Goal: Obtain resource: Download file/media

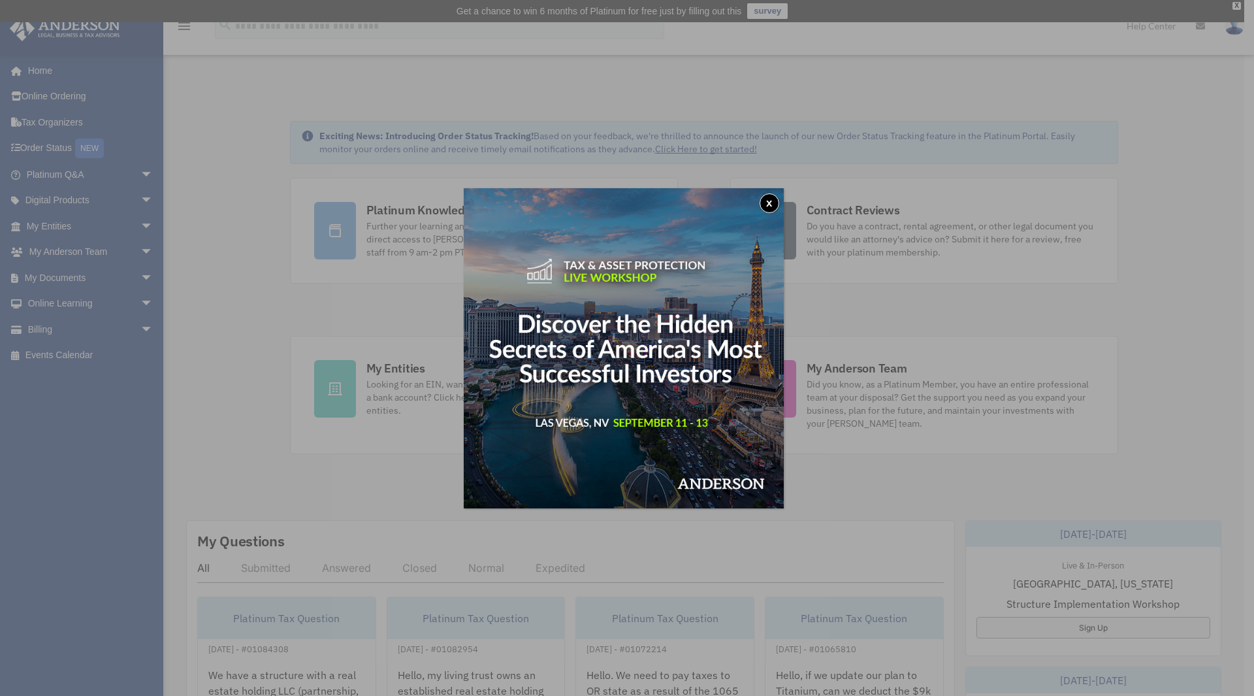
drag, startPoint x: 769, startPoint y: 202, endPoint x: 727, endPoint y: 206, distance: 41.9
click at [769, 202] on button "x" at bounding box center [770, 203] width 20 height 20
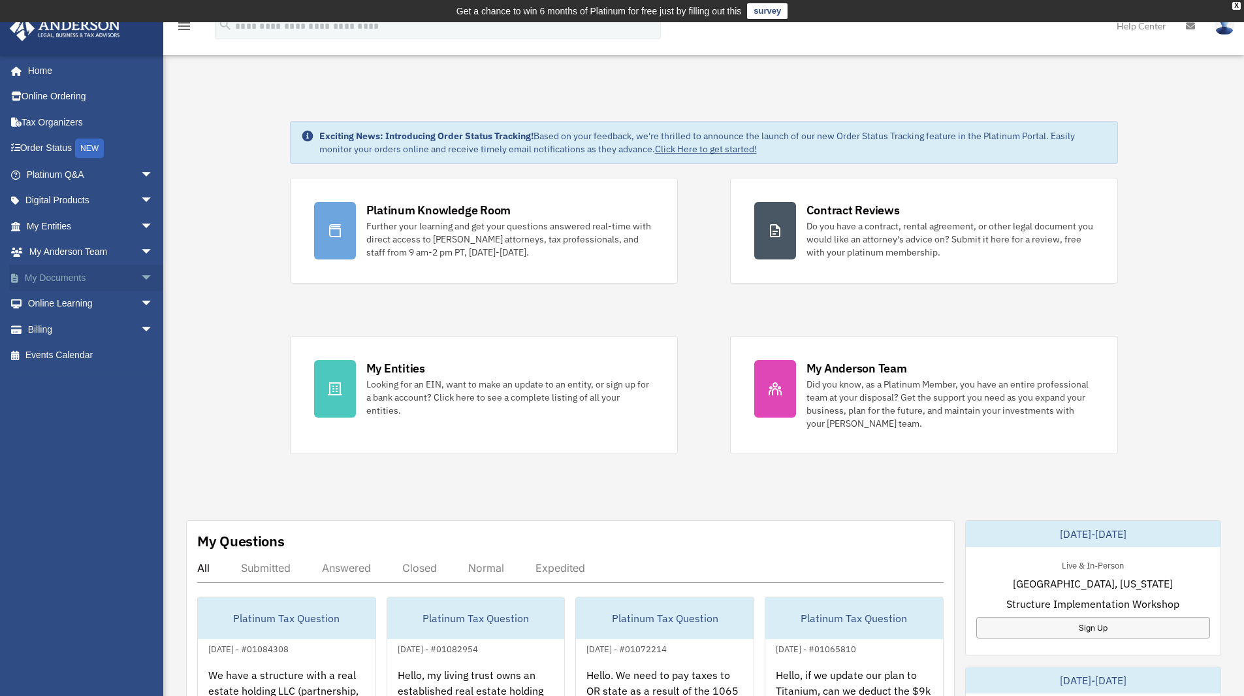
click at [140, 276] on span "arrow_drop_down" at bounding box center [153, 278] width 26 height 27
click at [85, 296] on link "Box" at bounding box center [95, 304] width 155 height 26
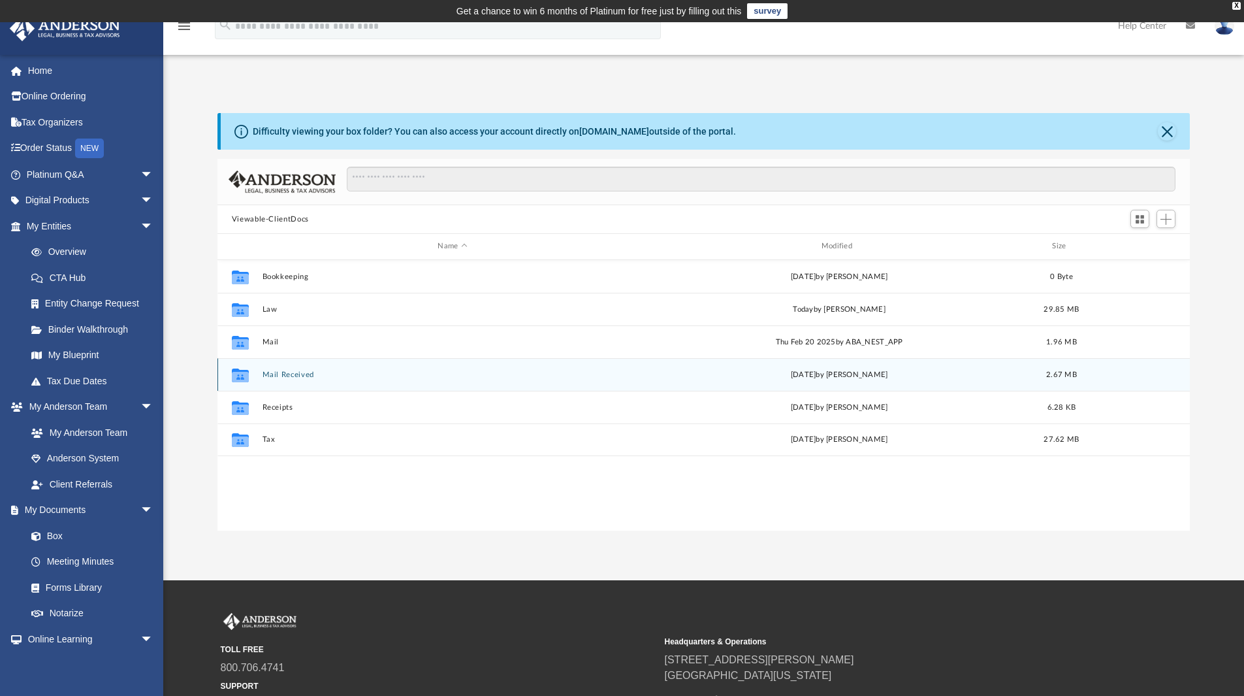
scroll to position [287, 963]
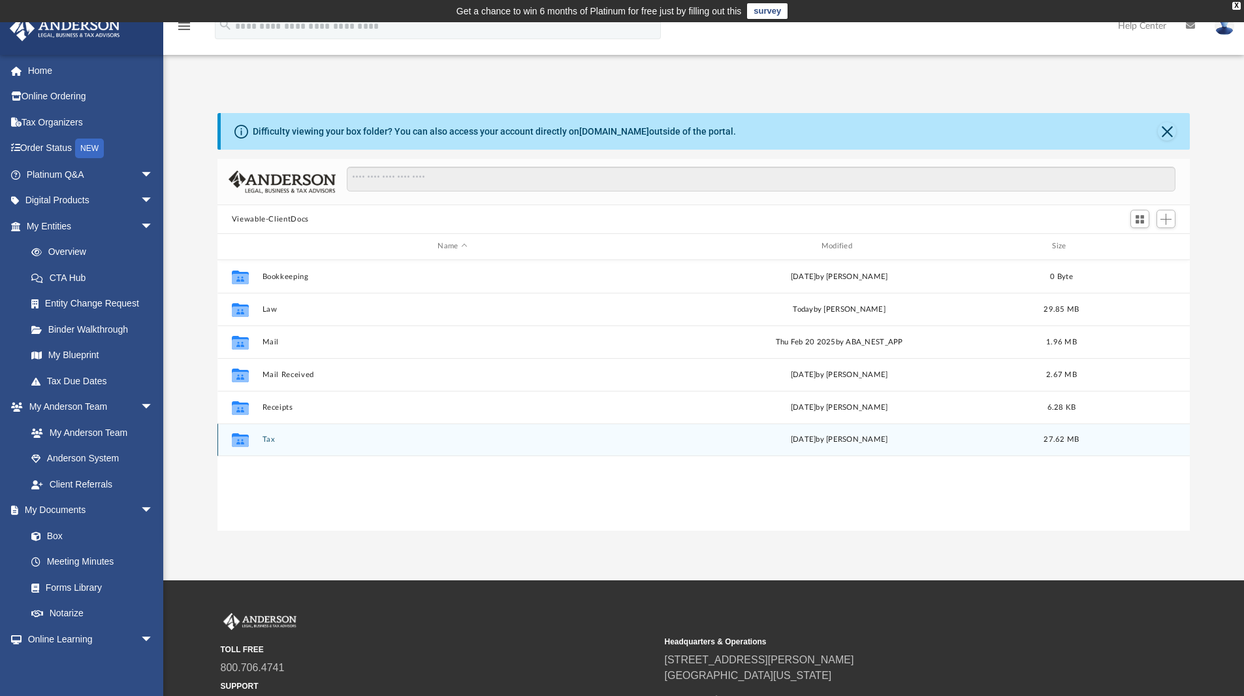
click at [267, 439] on button "Tax" at bounding box center [452, 439] width 381 height 8
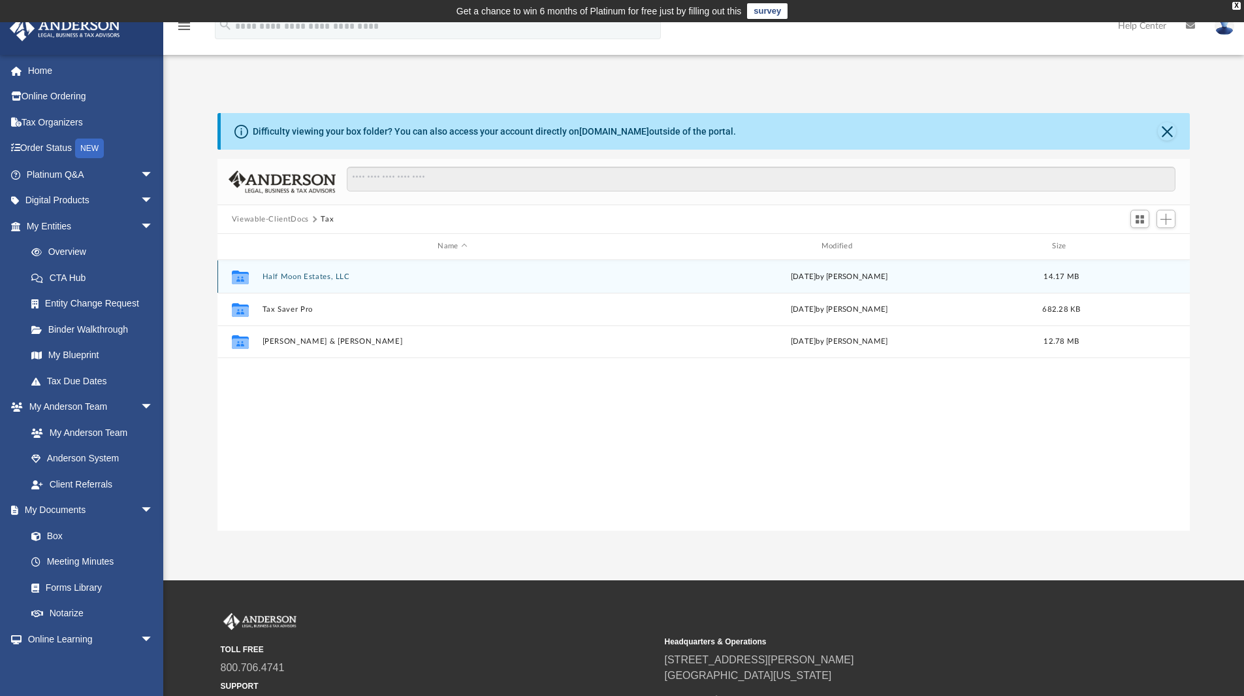
click at [312, 280] on button "Half Moon Estates, LLC" at bounding box center [452, 276] width 381 height 8
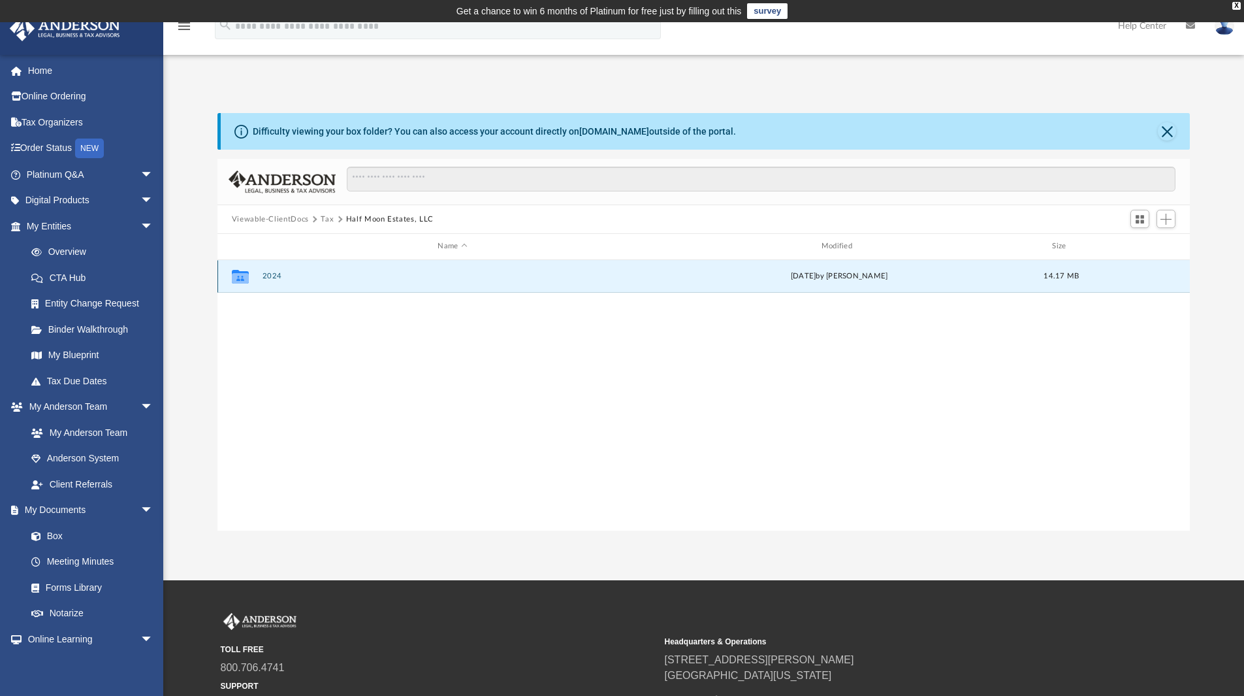
click at [279, 278] on button "2024" at bounding box center [452, 276] width 381 height 8
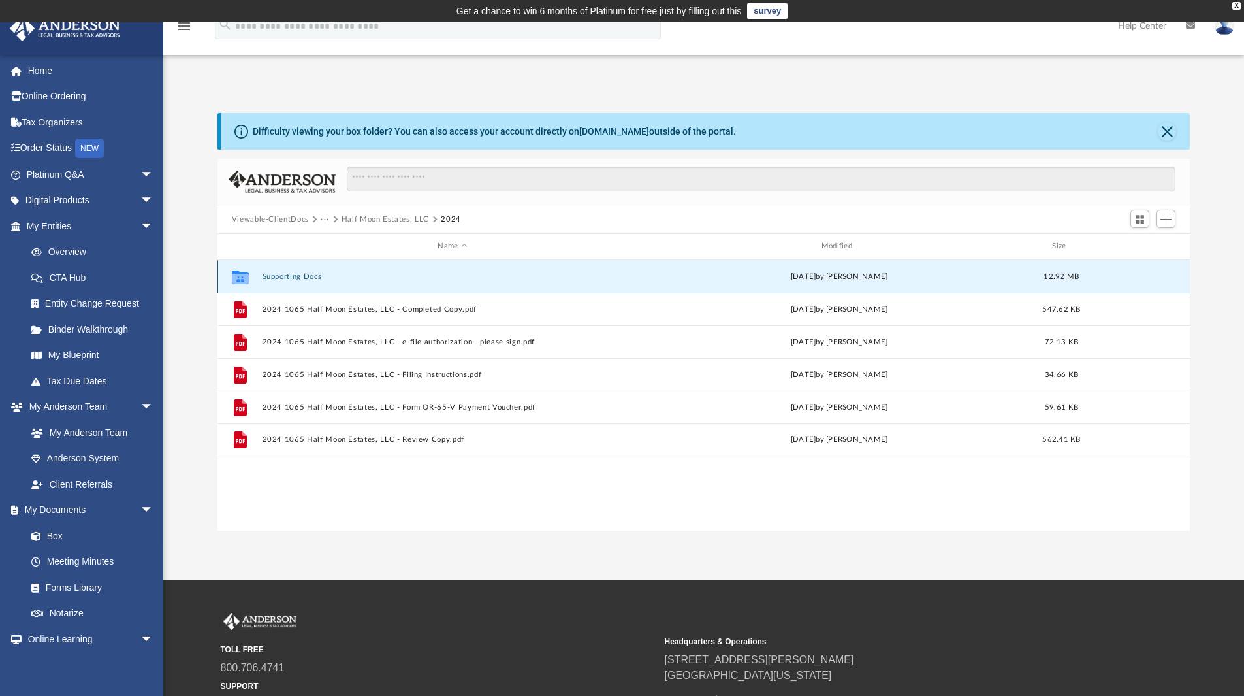
click at [301, 280] on button "Supporting Docs" at bounding box center [452, 276] width 381 height 8
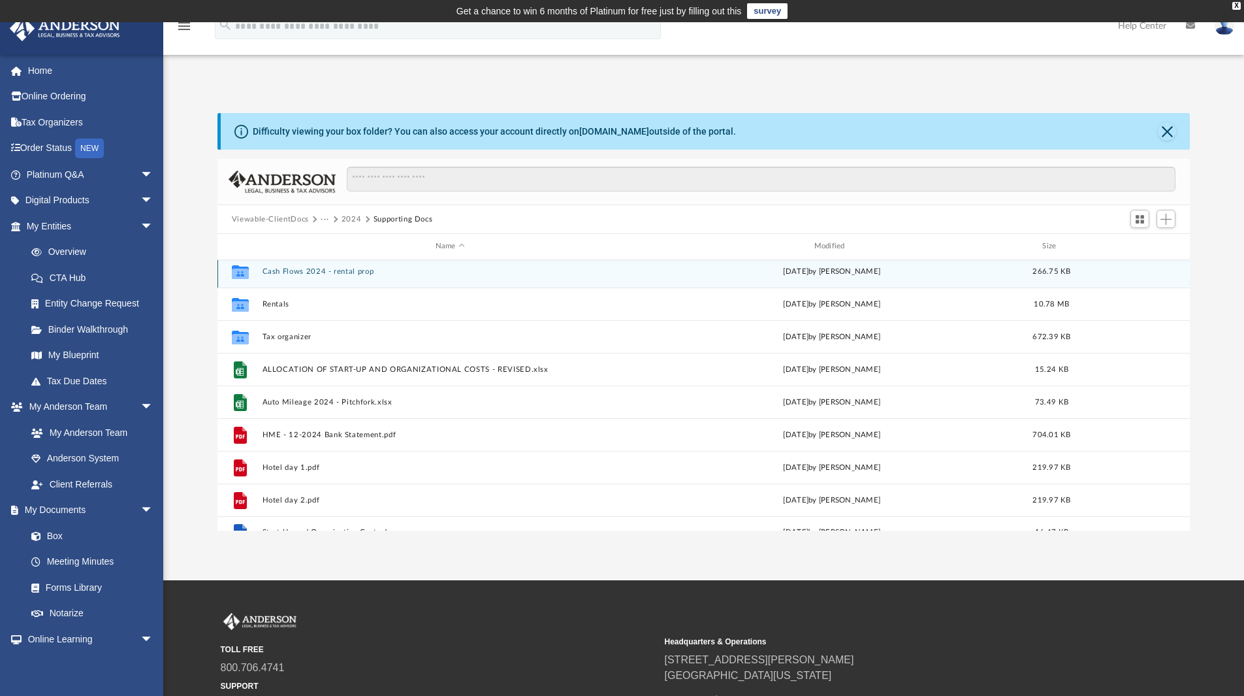
scroll to position [0, 0]
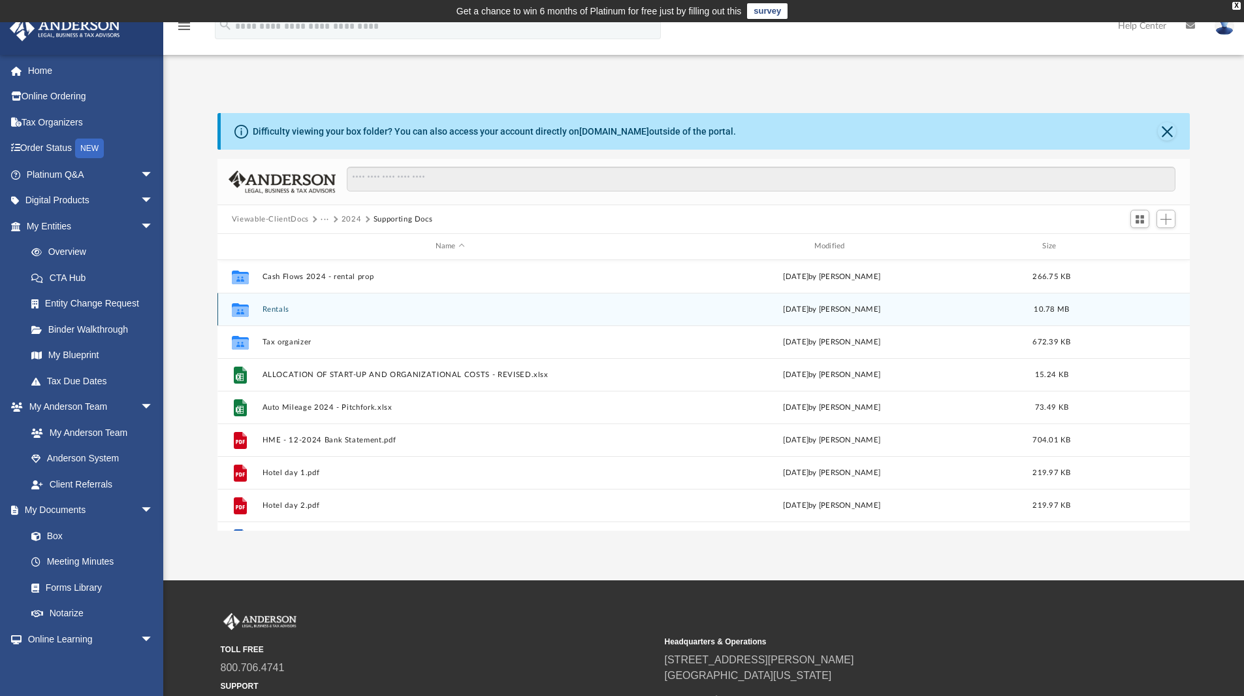
click at [283, 308] on button "Rentals" at bounding box center [450, 309] width 376 height 8
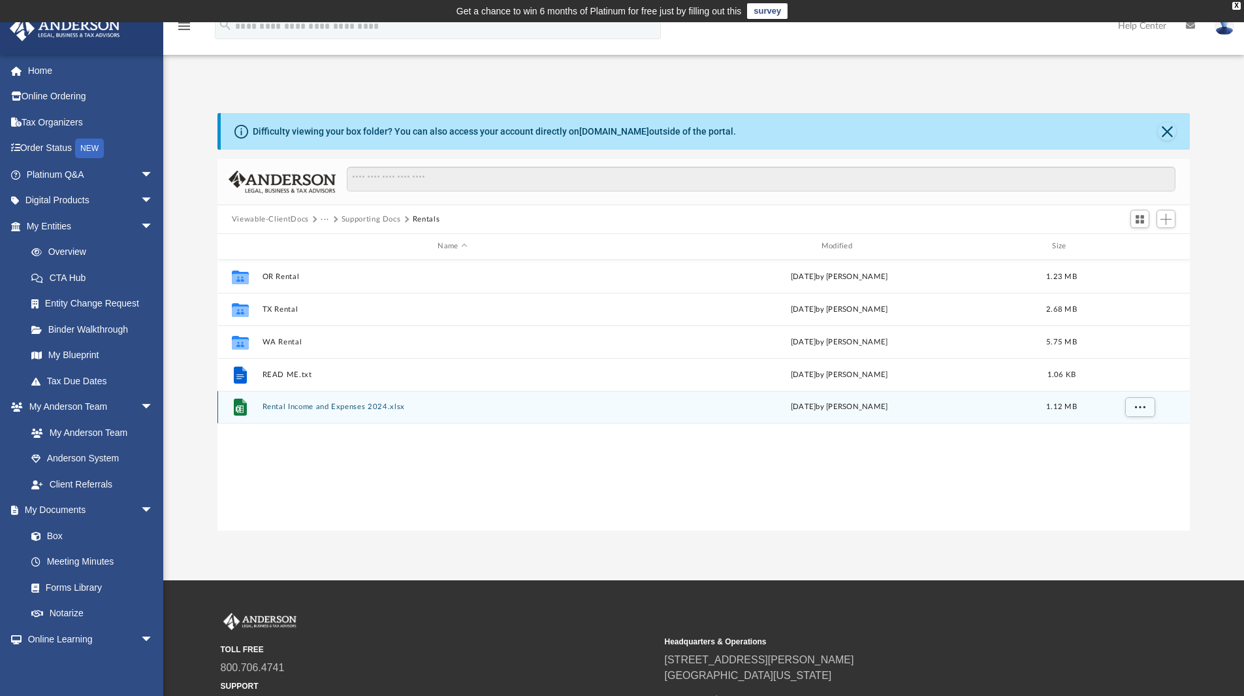
click at [333, 406] on button "Rental Income and Expenses 2024.xlsx" at bounding box center [452, 406] width 381 height 8
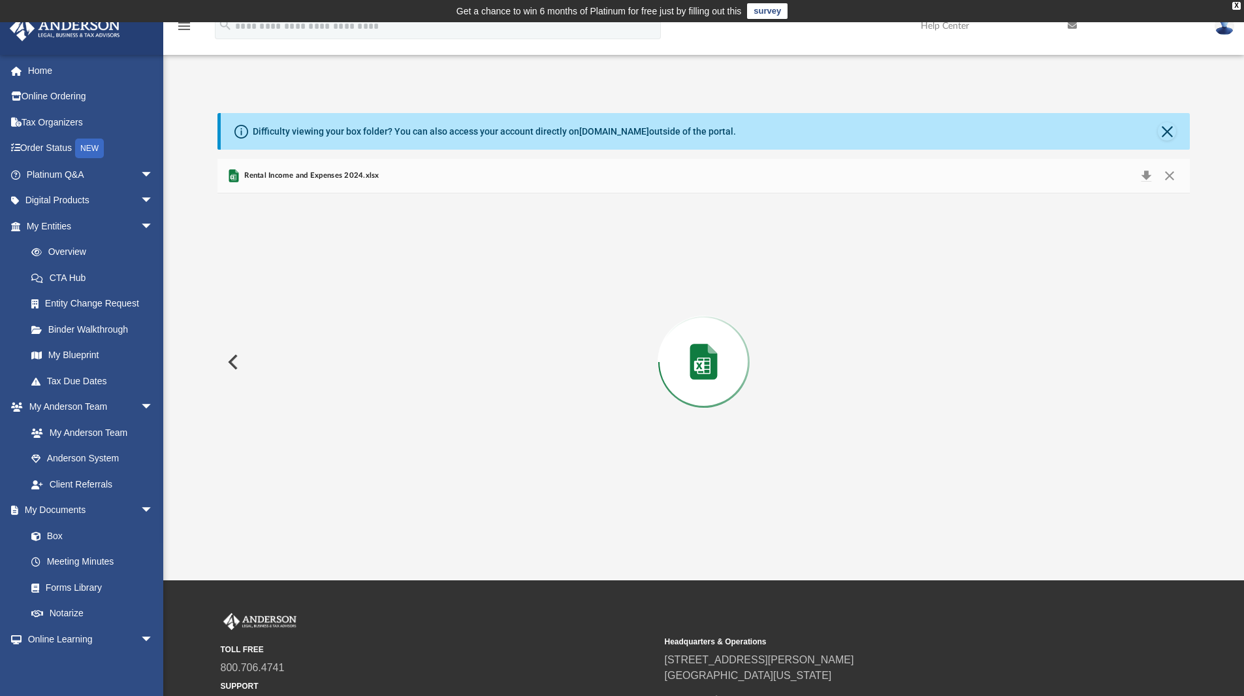
scroll to position [1060, 0]
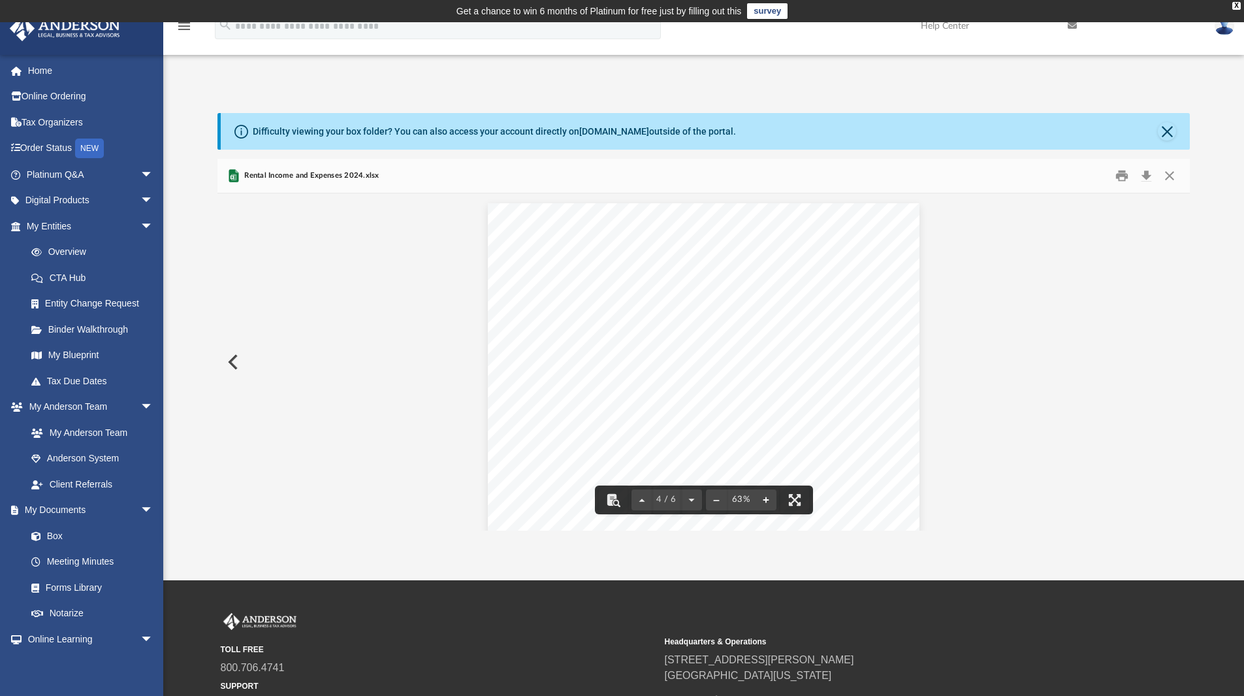
click at [766, 496] on button "File preview" at bounding box center [766, 499] width 21 height 29
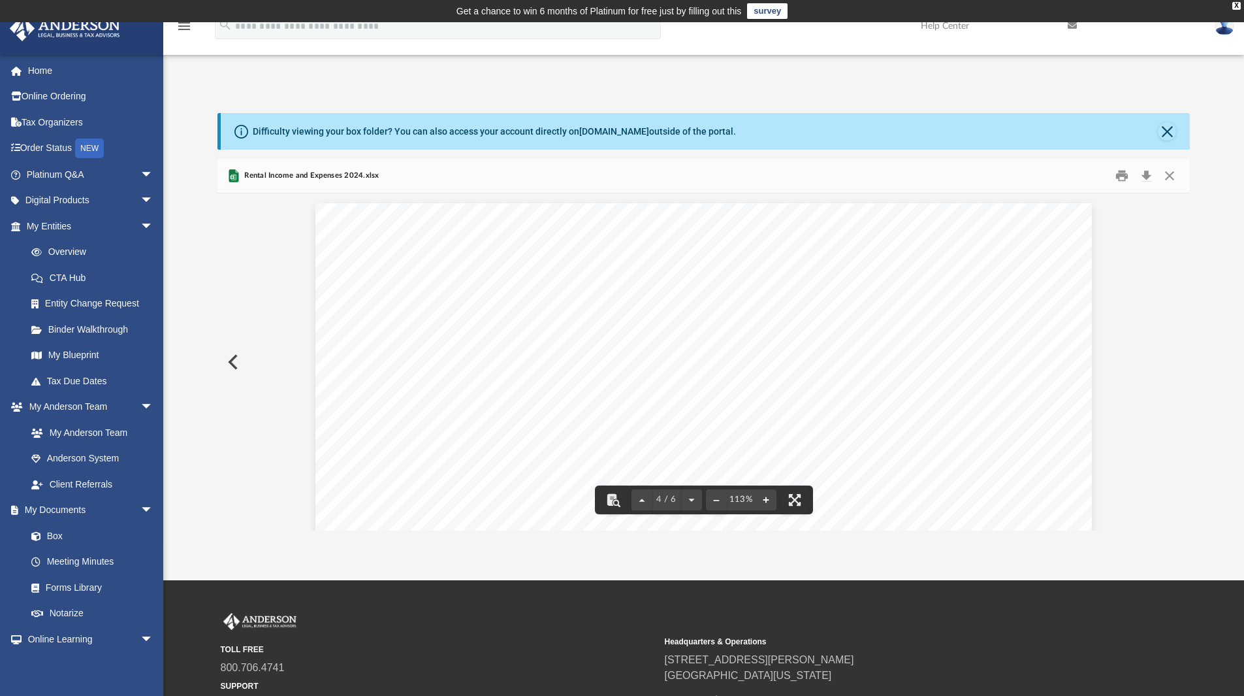
click at [766, 496] on button "File preview" at bounding box center [766, 499] width 21 height 29
click at [639, 500] on button "File preview" at bounding box center [642, 499] width 21 height 29
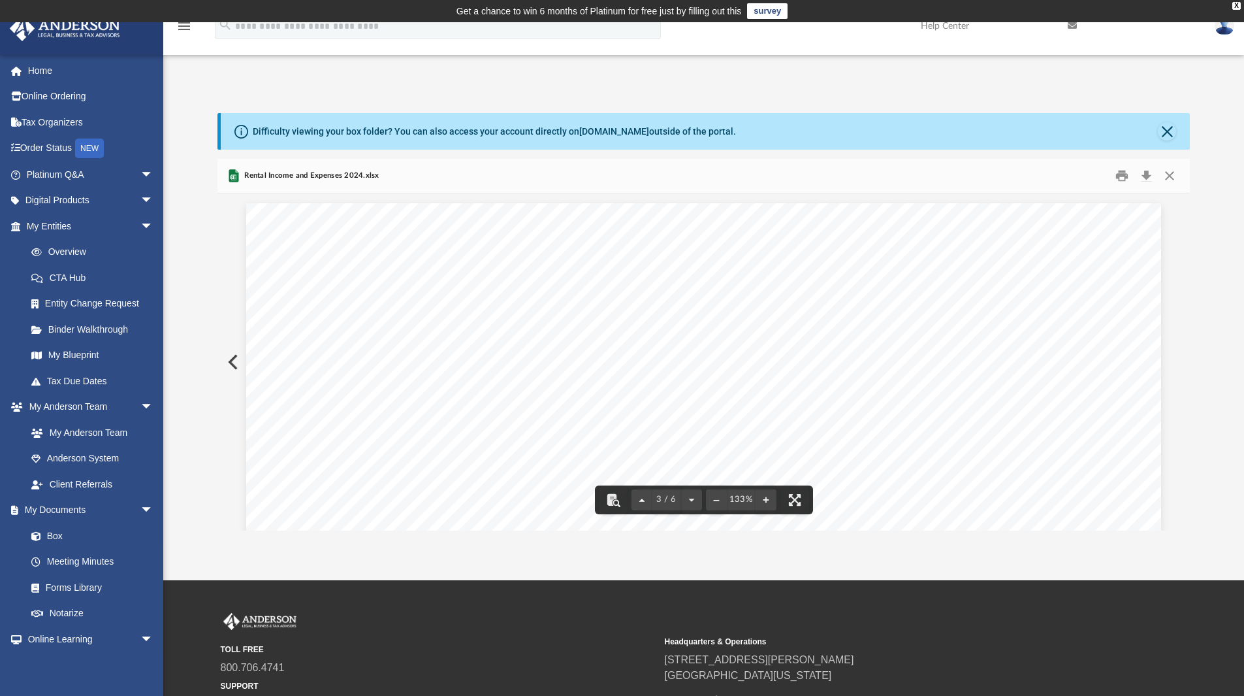
click at [640, 504] on button "File preview" at bounding box center [642, 499] width 21 height 29
click at [766, 503] on button "File preview" at bounding box center [766, 499] width 21 height 29
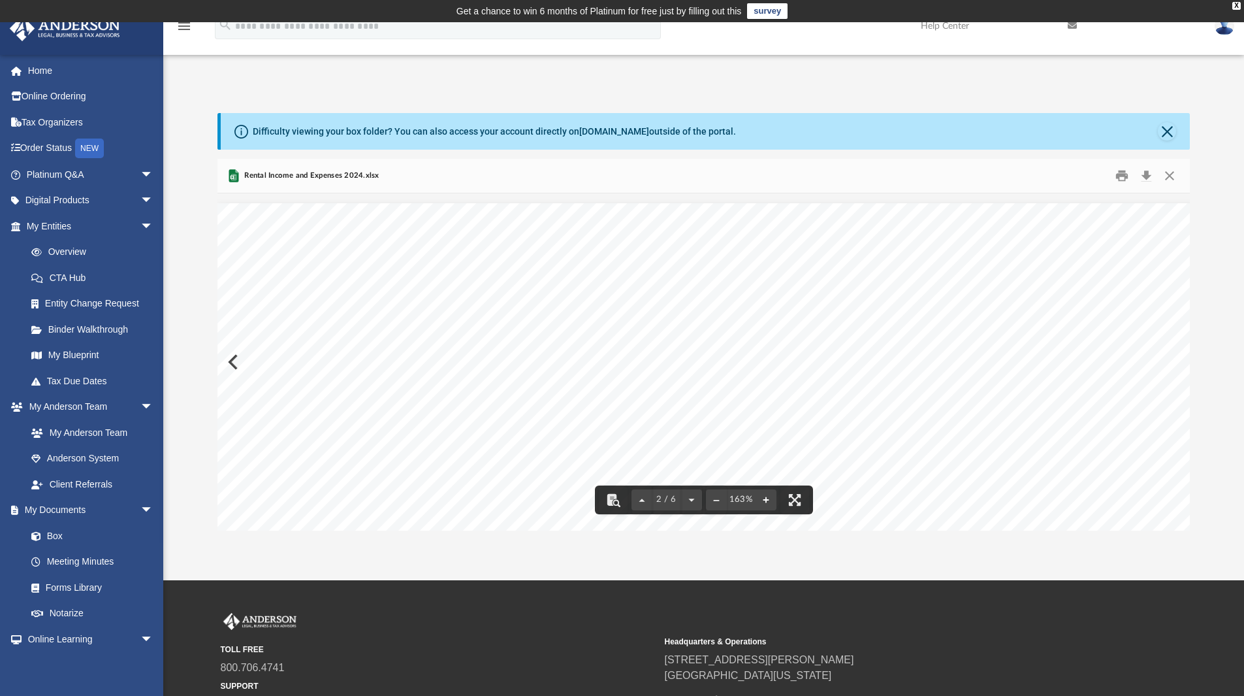
click at [766, 503] on button "File preview" at bounding box center [766, 499] width 21 height 29
click at [1168, 173] on button "Close" at bounding box center [1170, 176] width 24 height 20
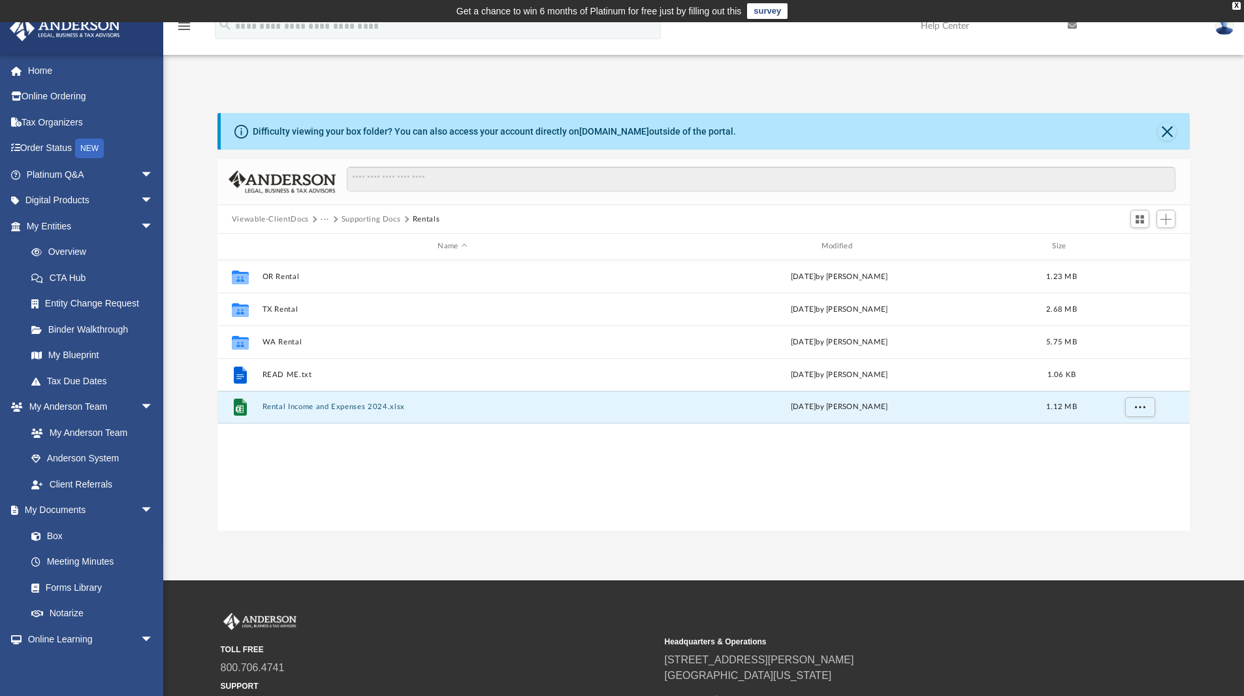
click at [361, 216] on button "Supporting Docs" at bounding box center [371, 220] width 59 height 12
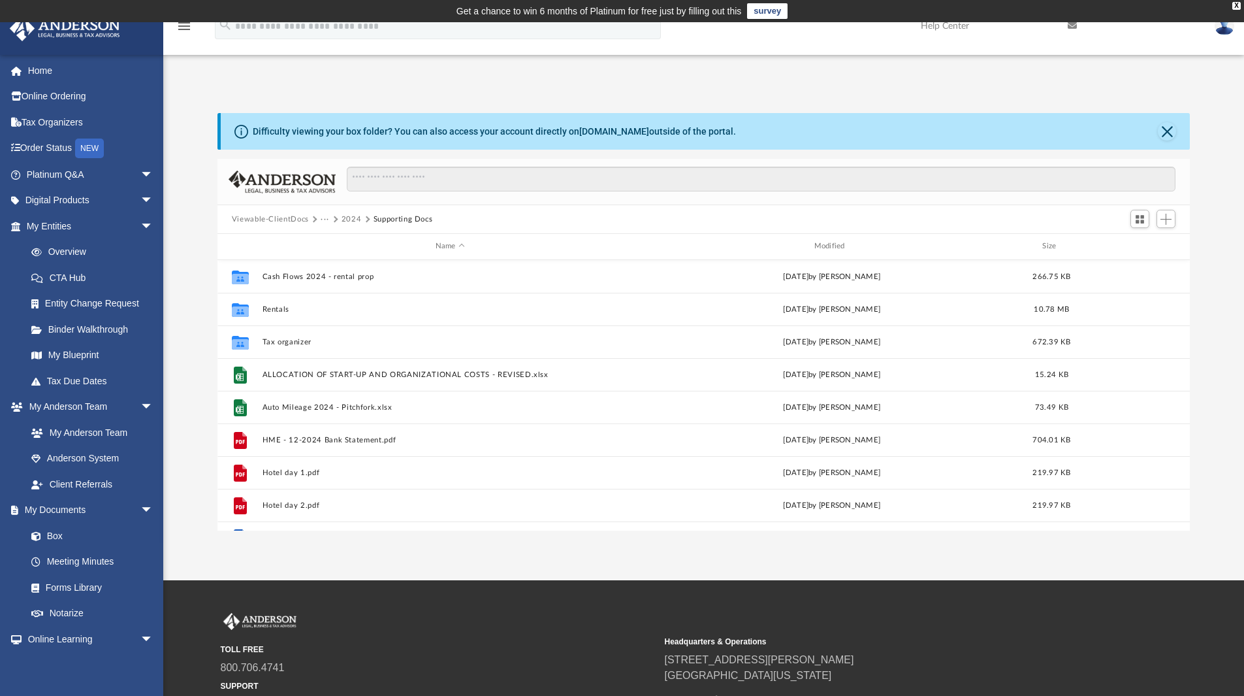
click at [326, 219] on button "···" at bounding box center [325, 220] width 8 height 12
click at [350, 218] on button "2024" at bounding box center [352, 220] width 20 height 12
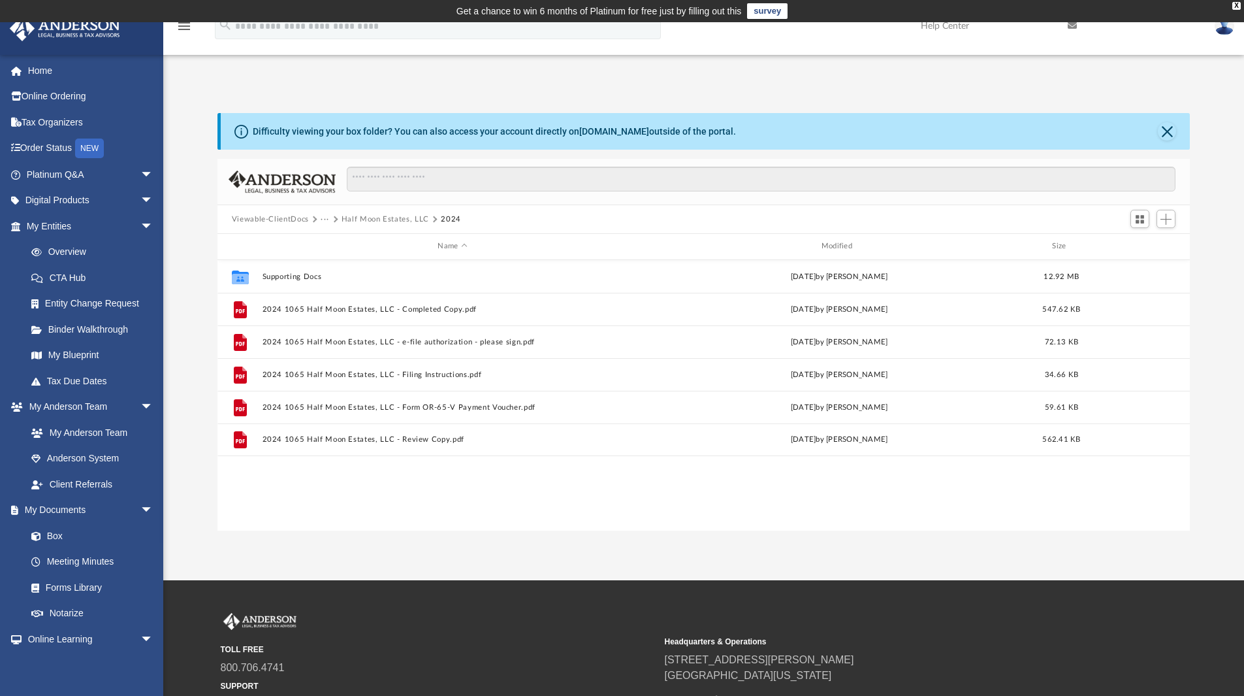
click at [353, 220] on button "Half Moon Estates, LLC" at bounding box center [386, 220] width 88 height 12
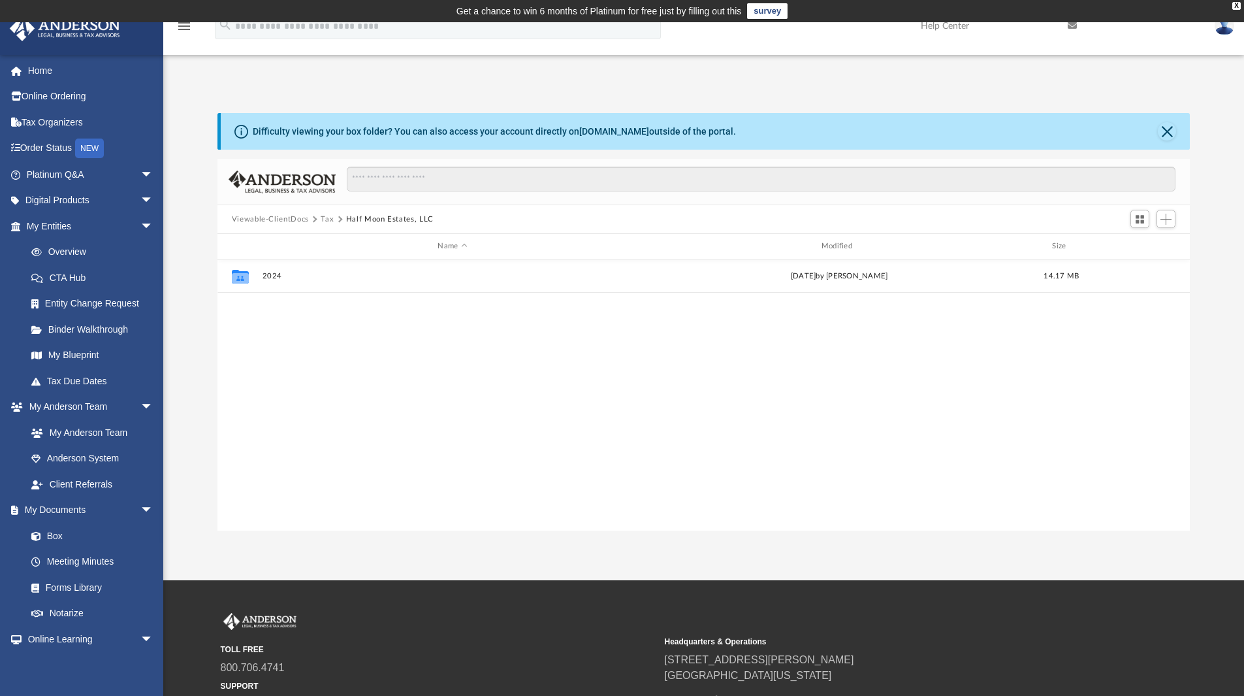
click at [326, 219] on button "Tax" at bounding box center [327, 220] width 13 height 12
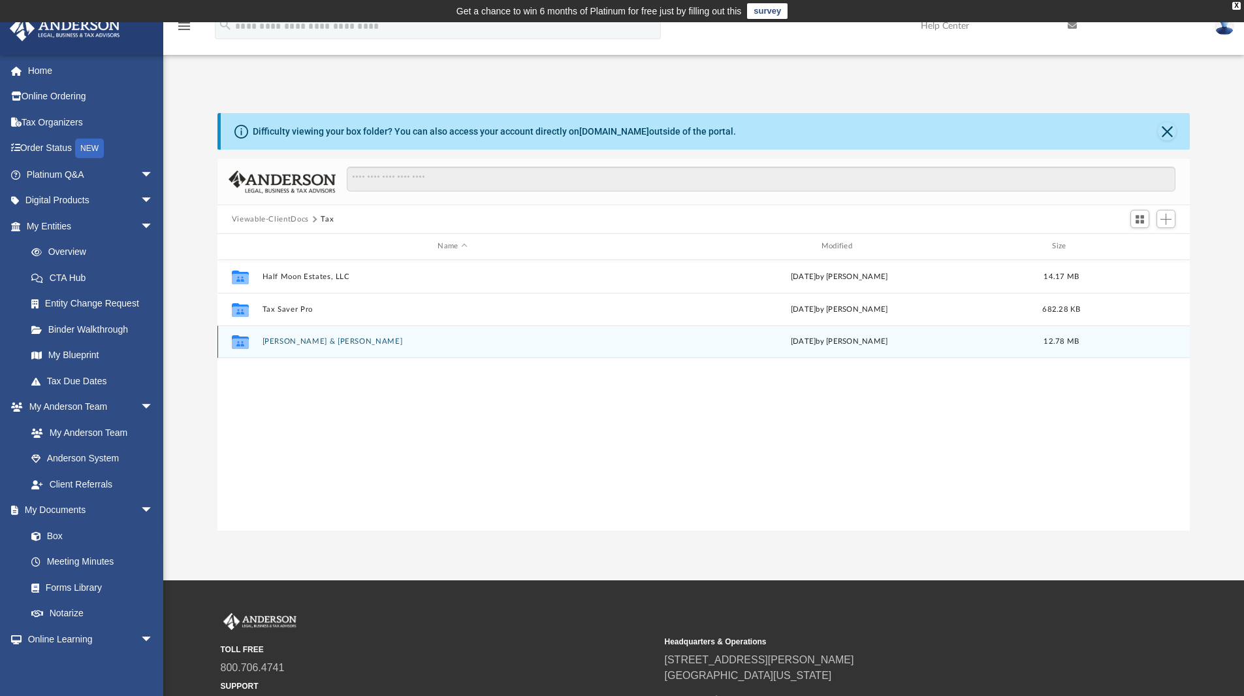
click at [303, 343] on button "[PERSON_NAME] & [PERSON_NAME]" at bounding box center [452, 341] width 381 height 8
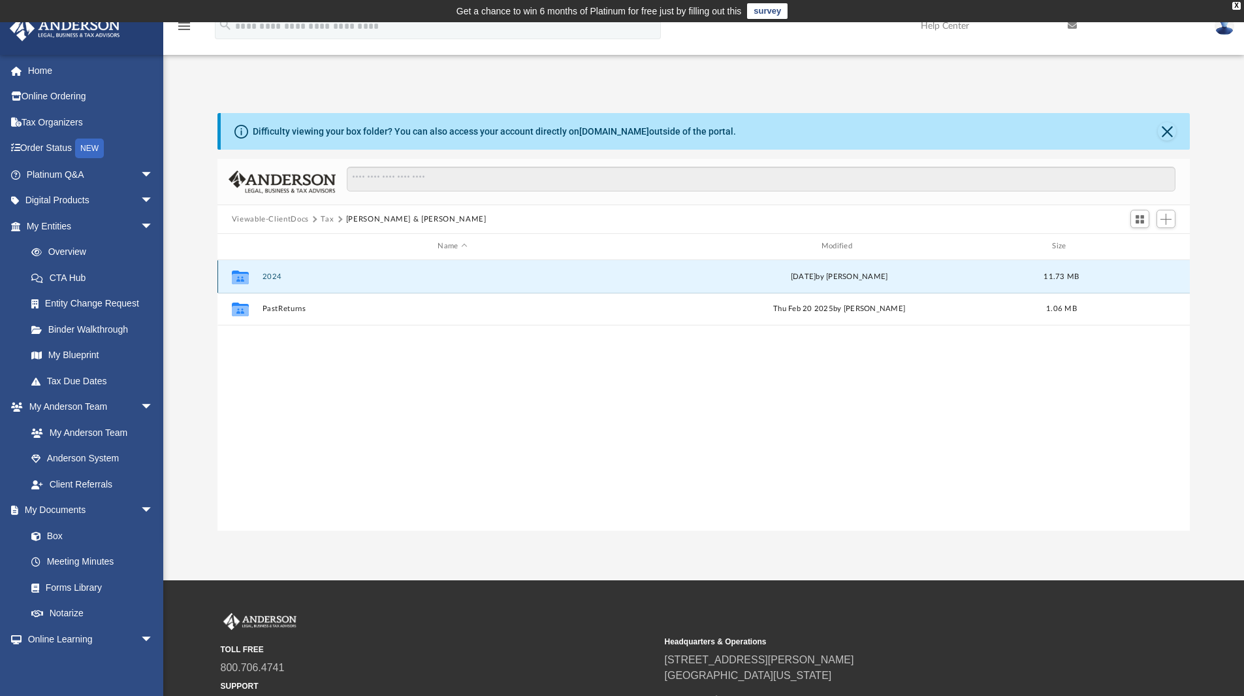
click at [268, 272] on button "2024" at bounding box center [452, 276] width 381 height 8
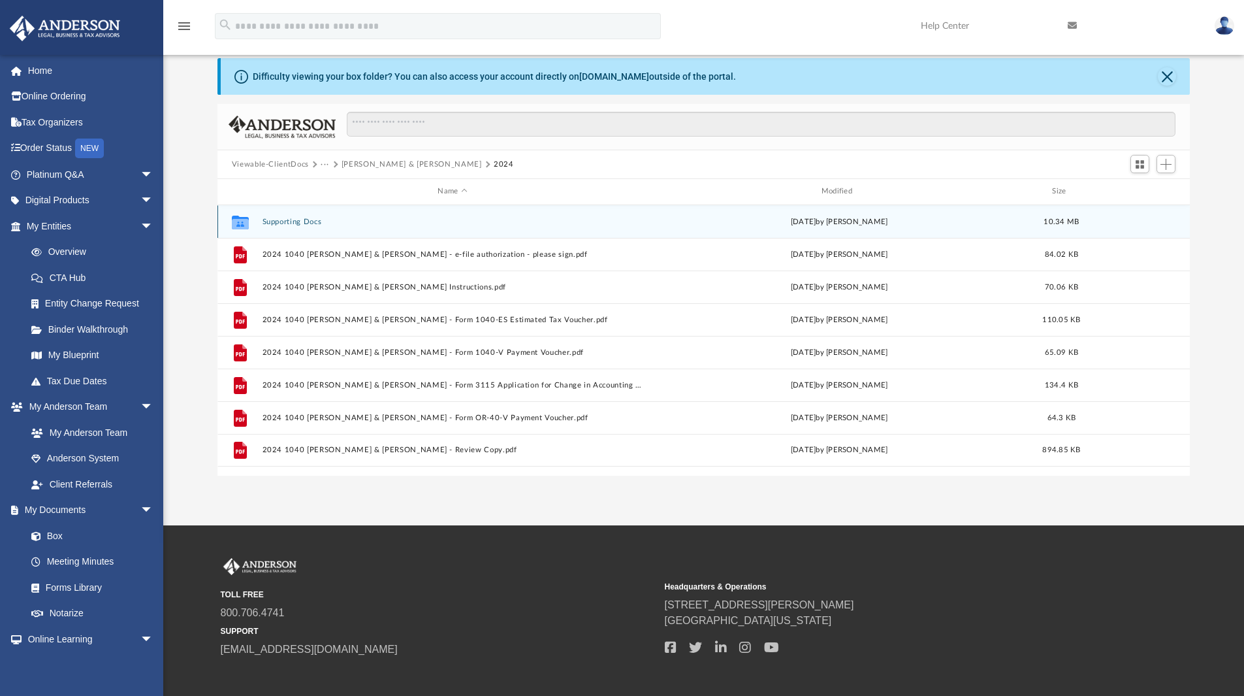
scroll to position [118, 0]
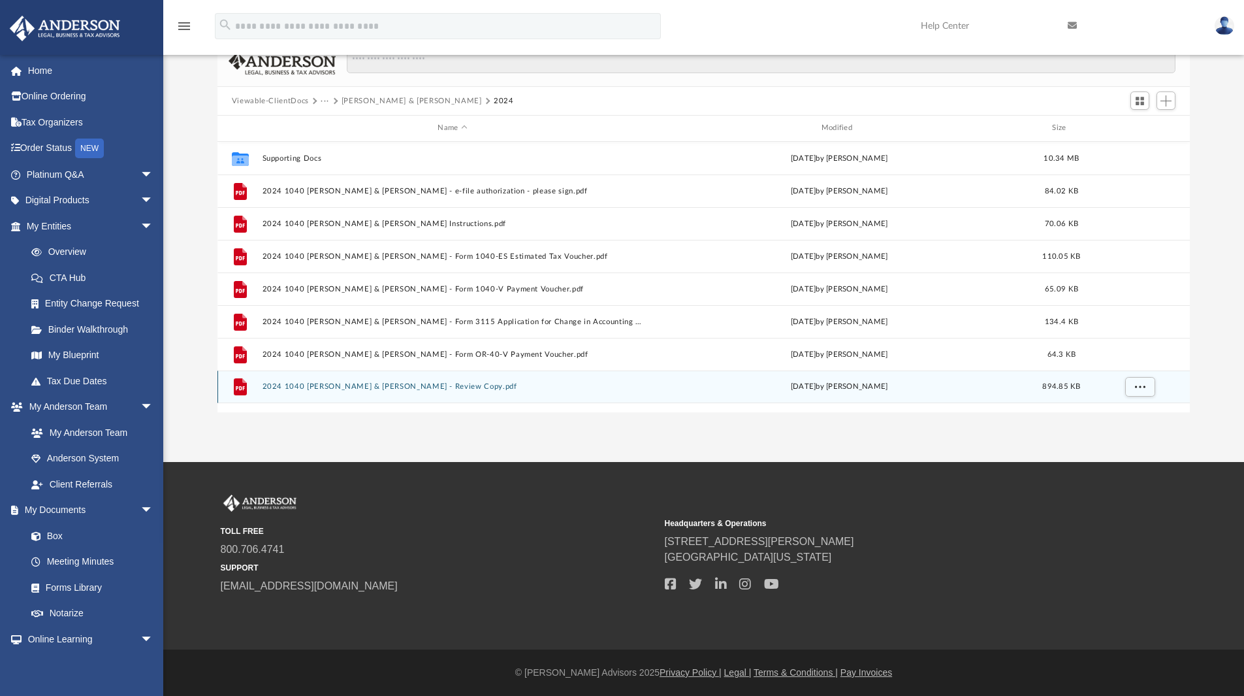
click at [409, 385] on button "2024 1040 [PERSON_NAME] & [PERSON_NAME] - Review Copy.pdf" at bounding box center [452, 386] width 381 height 8
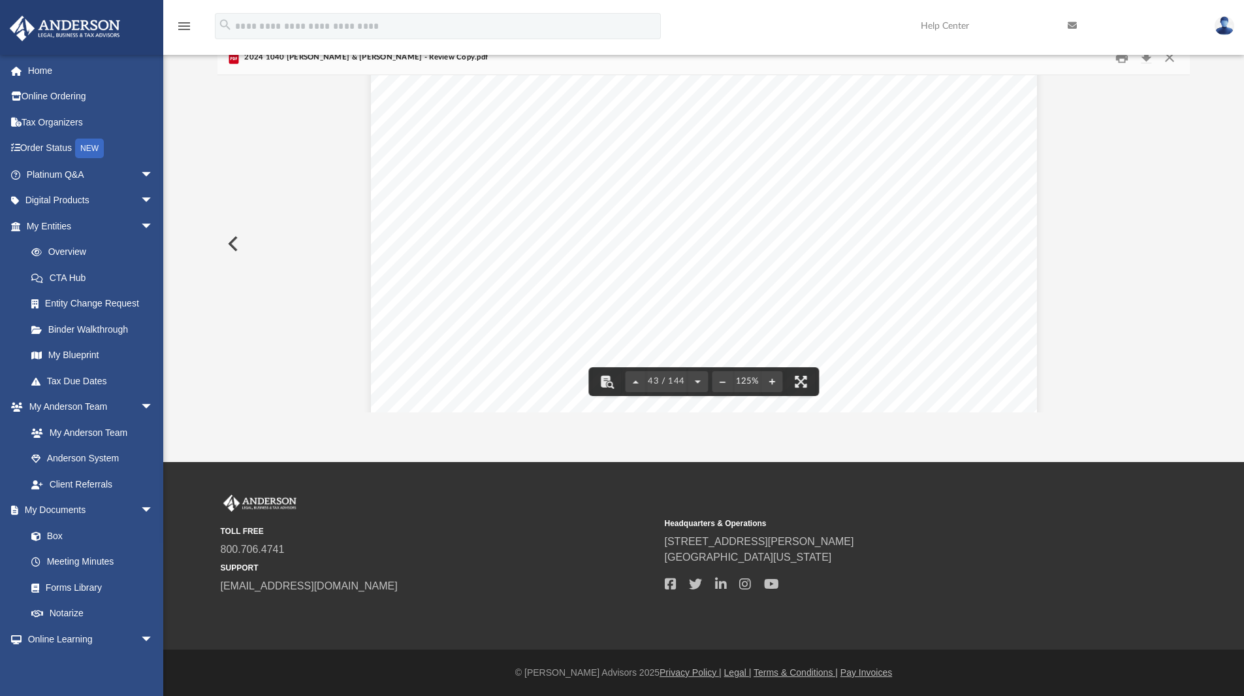
scroll to position [36937, 0]
click at [1174, 61] on button "Close" at bounding box center [1170, 58] width 24 height 20
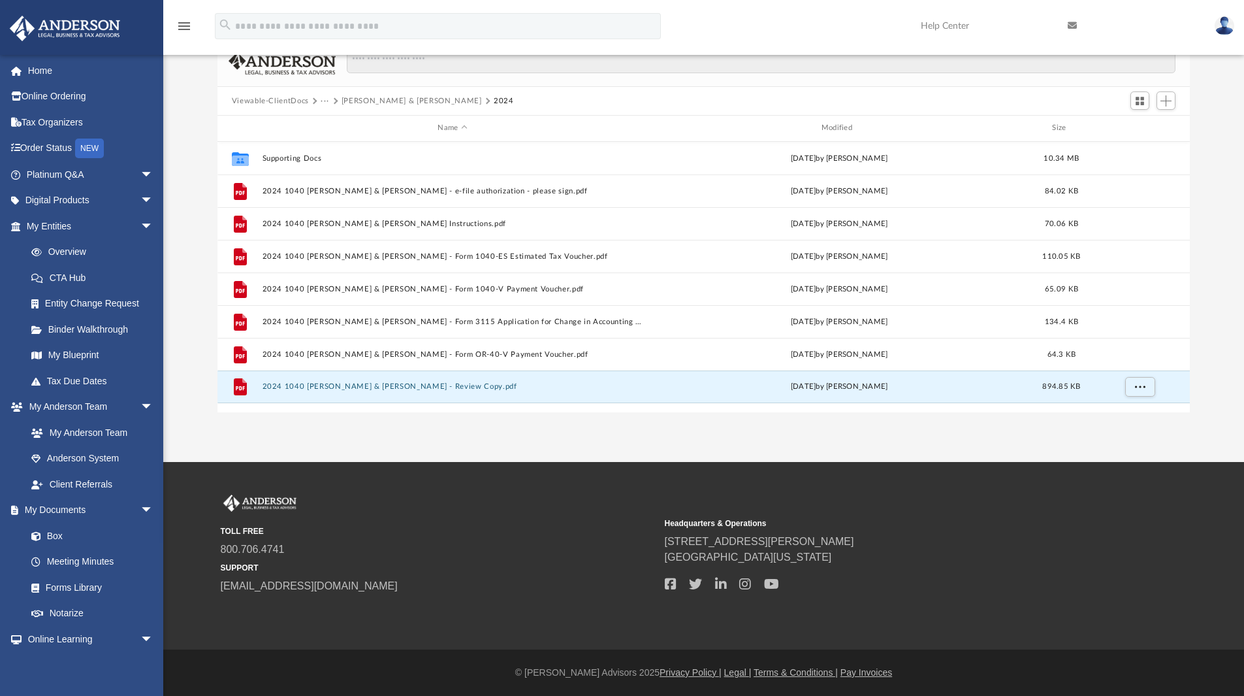
scroll to position [0, 0]
